Goal: Share content: Share content

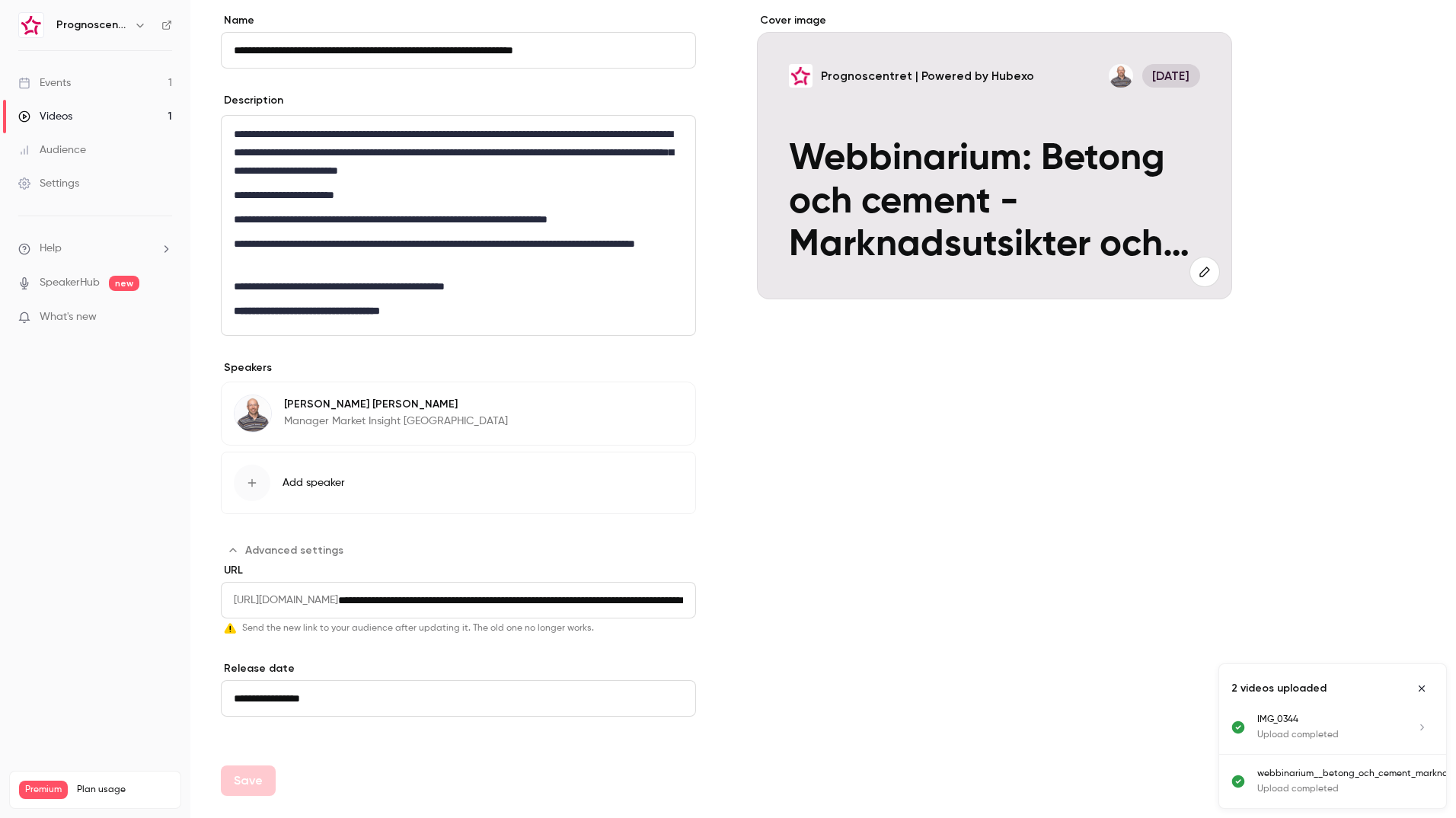
scroll to position [126, 0]
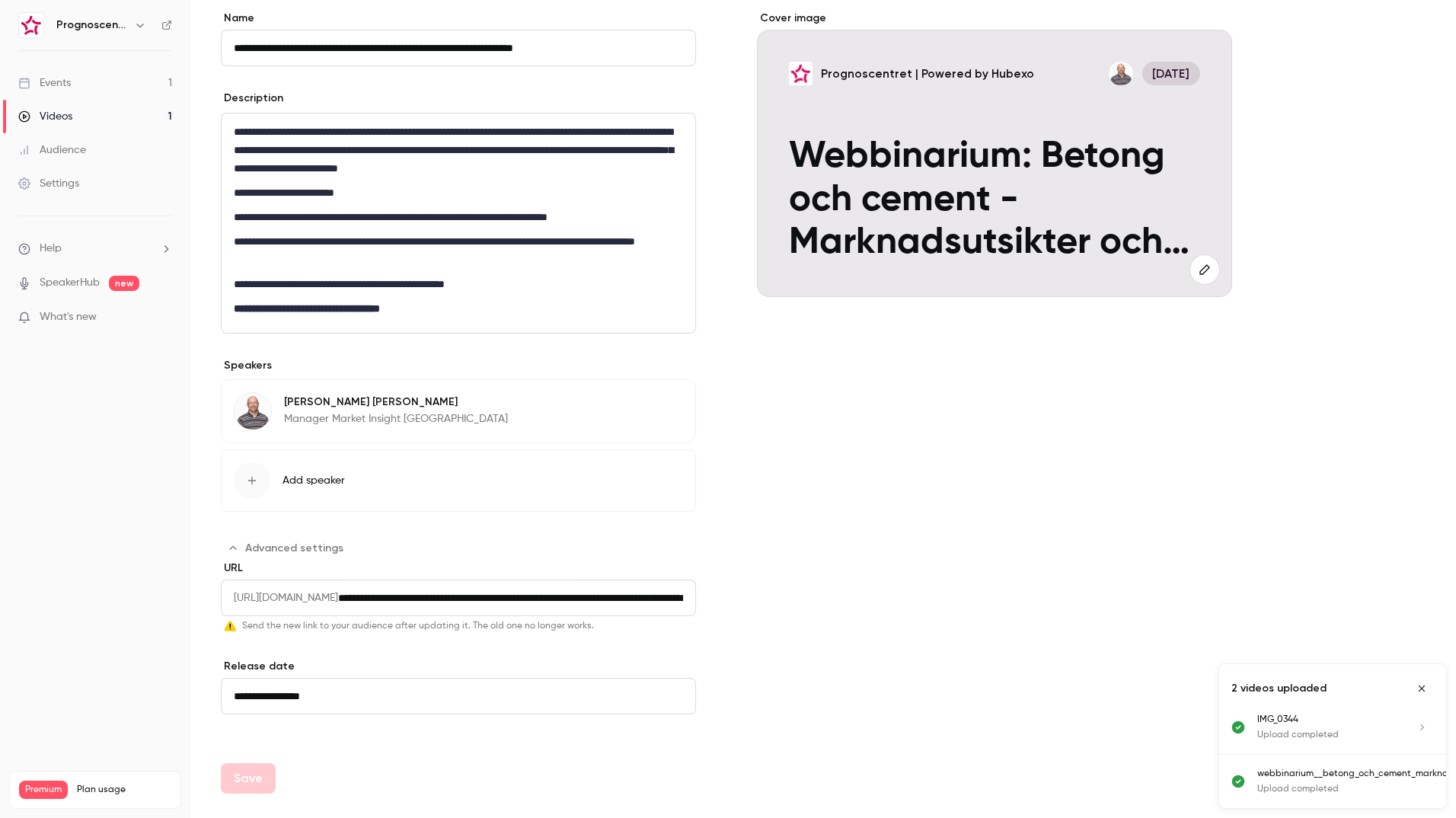
click at [387, 690] on input "**********" at bounding box center [458, 696] width 475 height 37
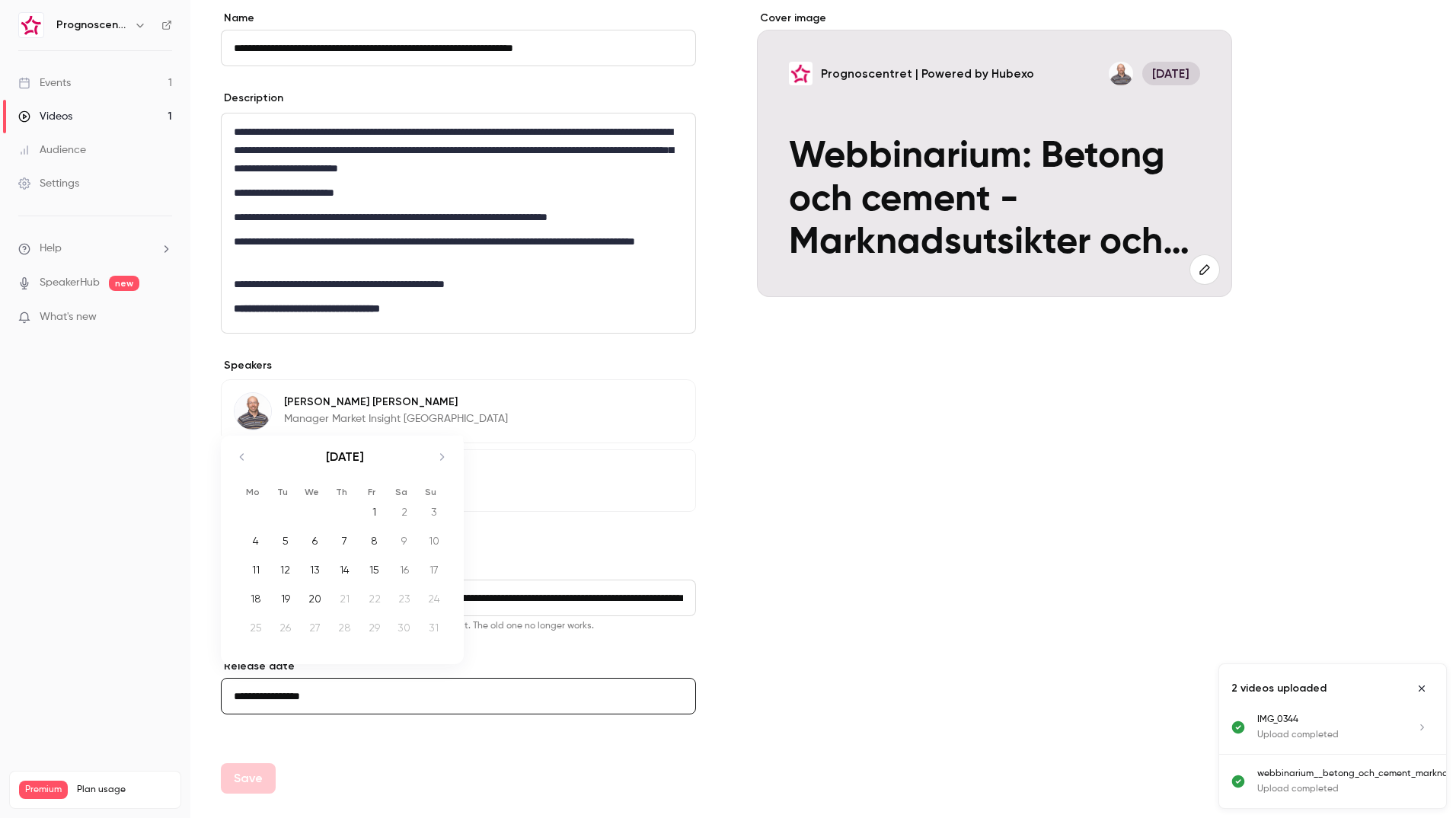
click at [667, 479] on button "Add speaker" at bounding box center [458, 481] width 475 height 63
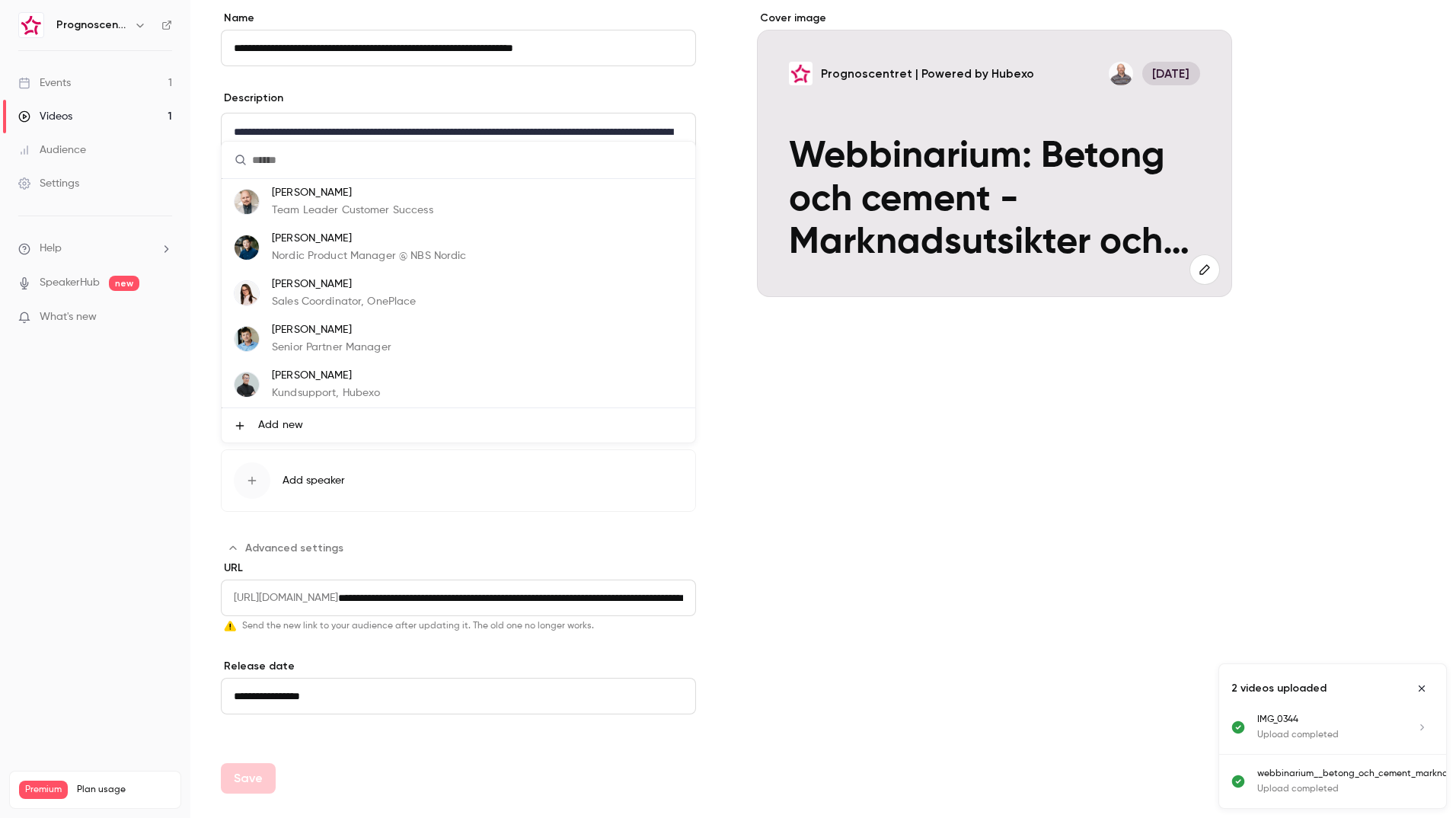
click at [366, 700] on div at bounding box center [728, 409] width 1456 height 818
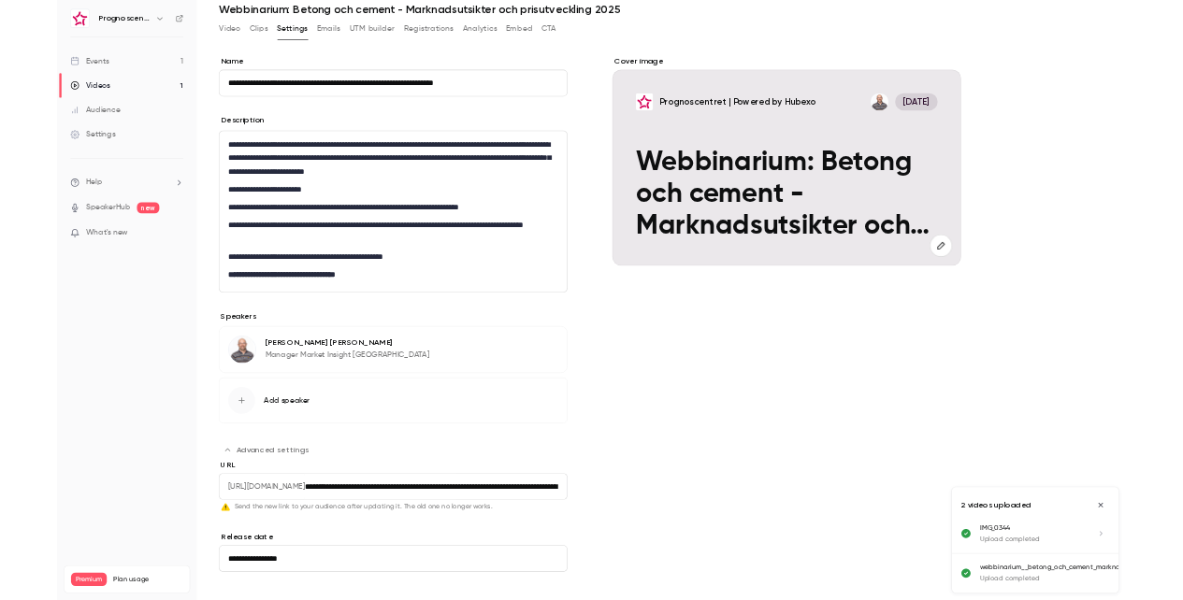
scroll to position [0, 0]
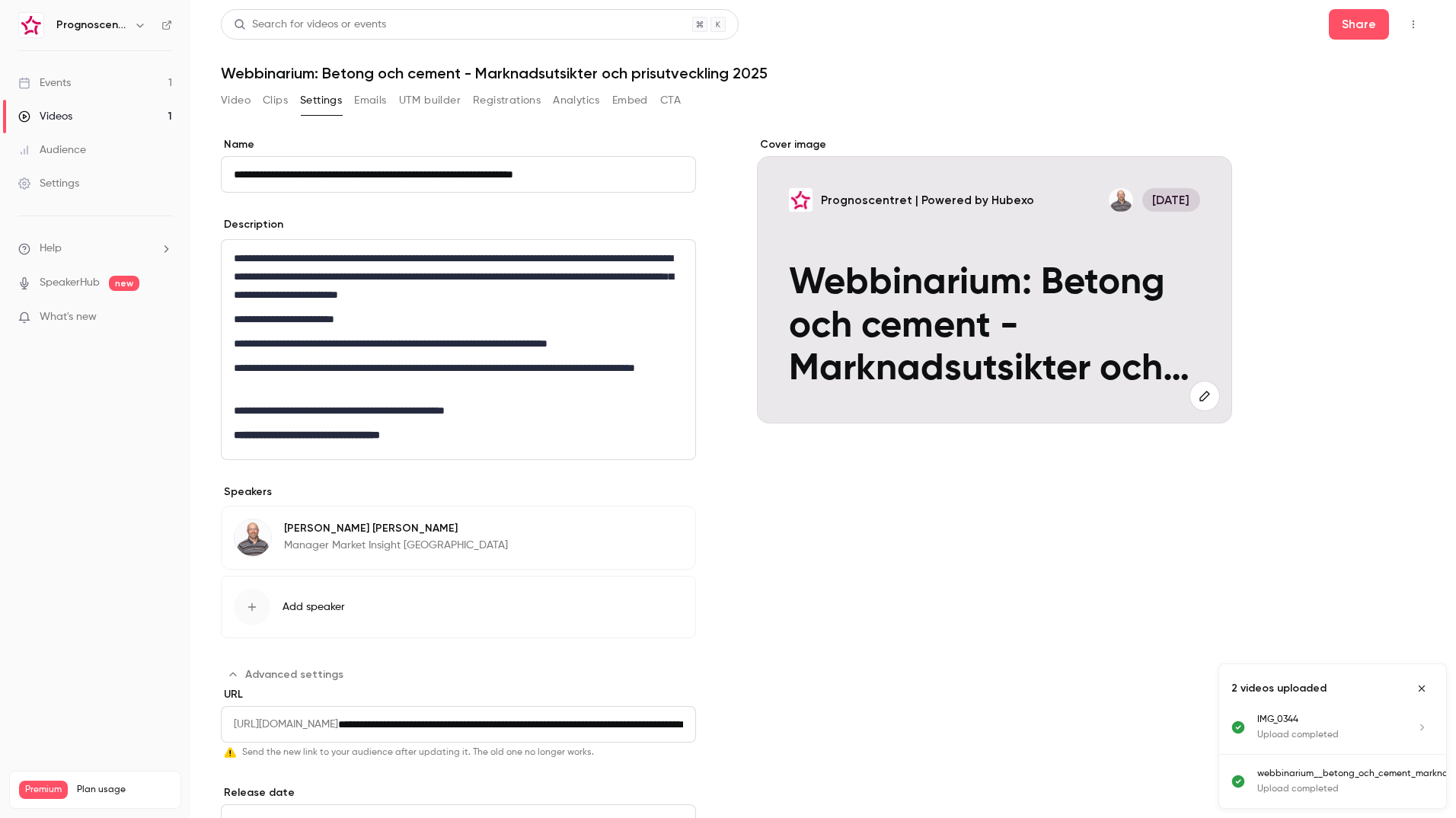
click at [68, 77] on div "Events" at bounding box center [44, 83] width 53 height 15
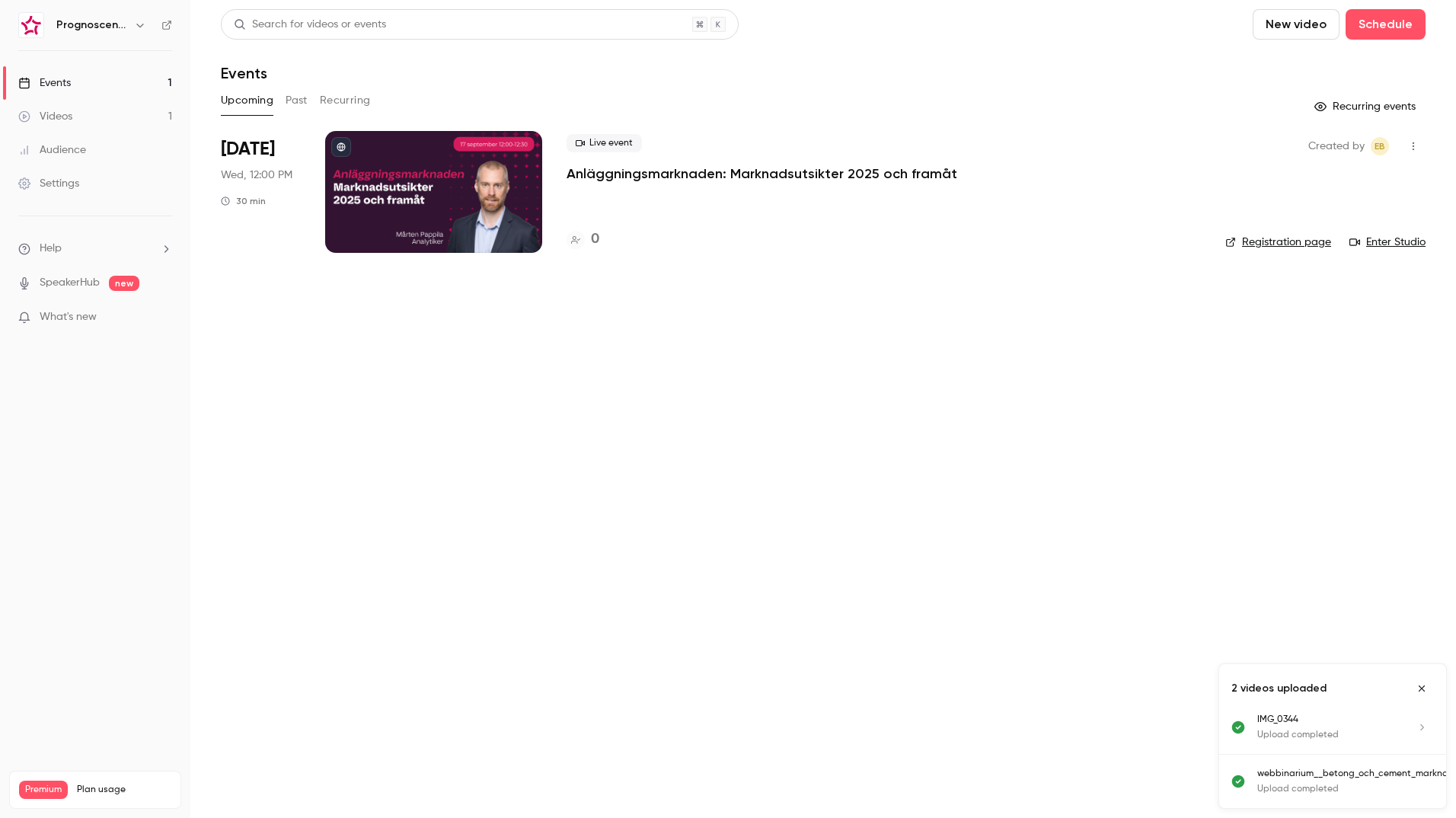
click at [573, 179] on p "Anläggningsmarknaden: Marknadsutsikter 2025 och framåt" at bounding box center [762, 174] width 391 height 18
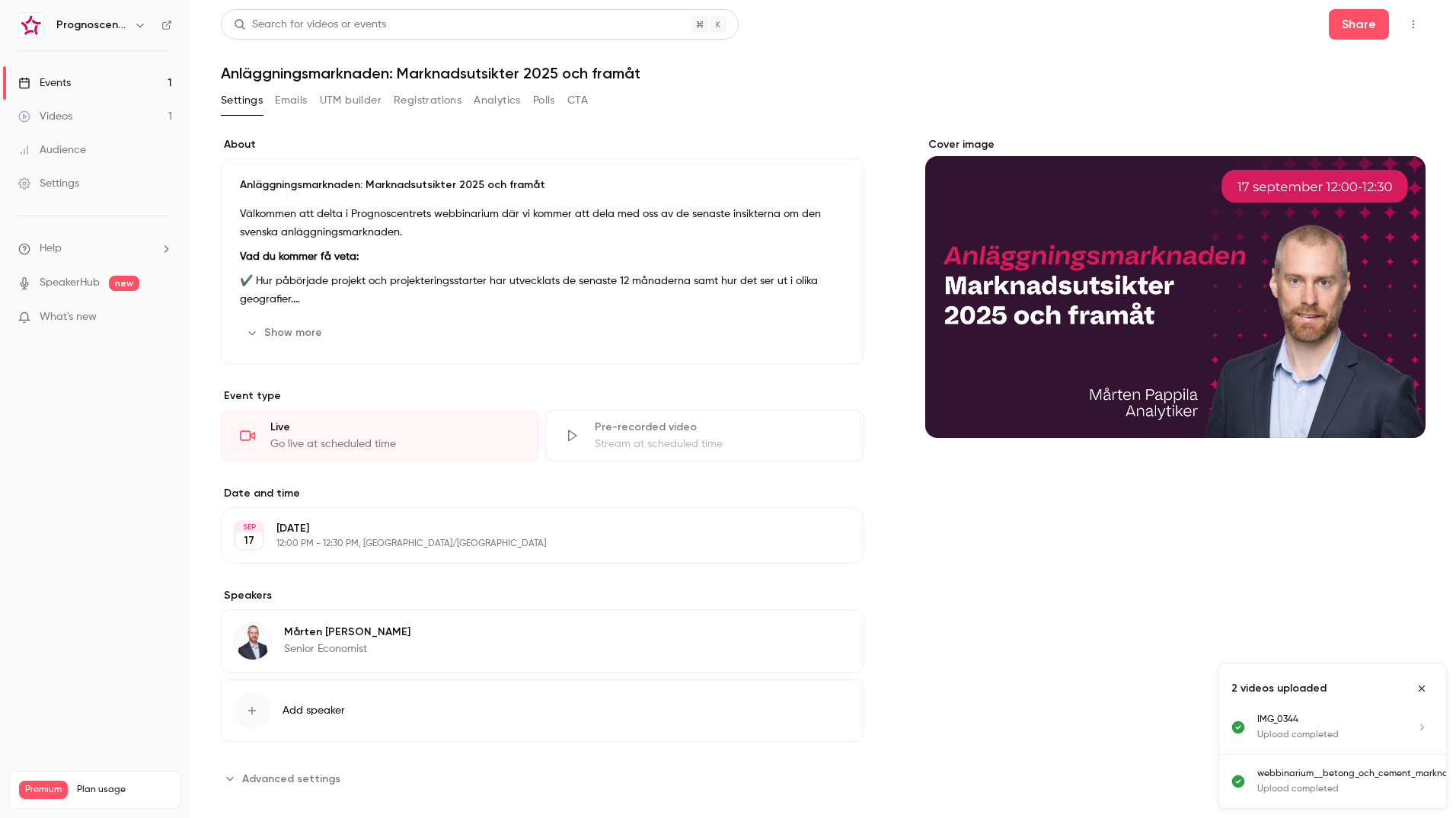
click at [279, 331] on button "Show more" at bounding box center [285, 333] width 91 height 24
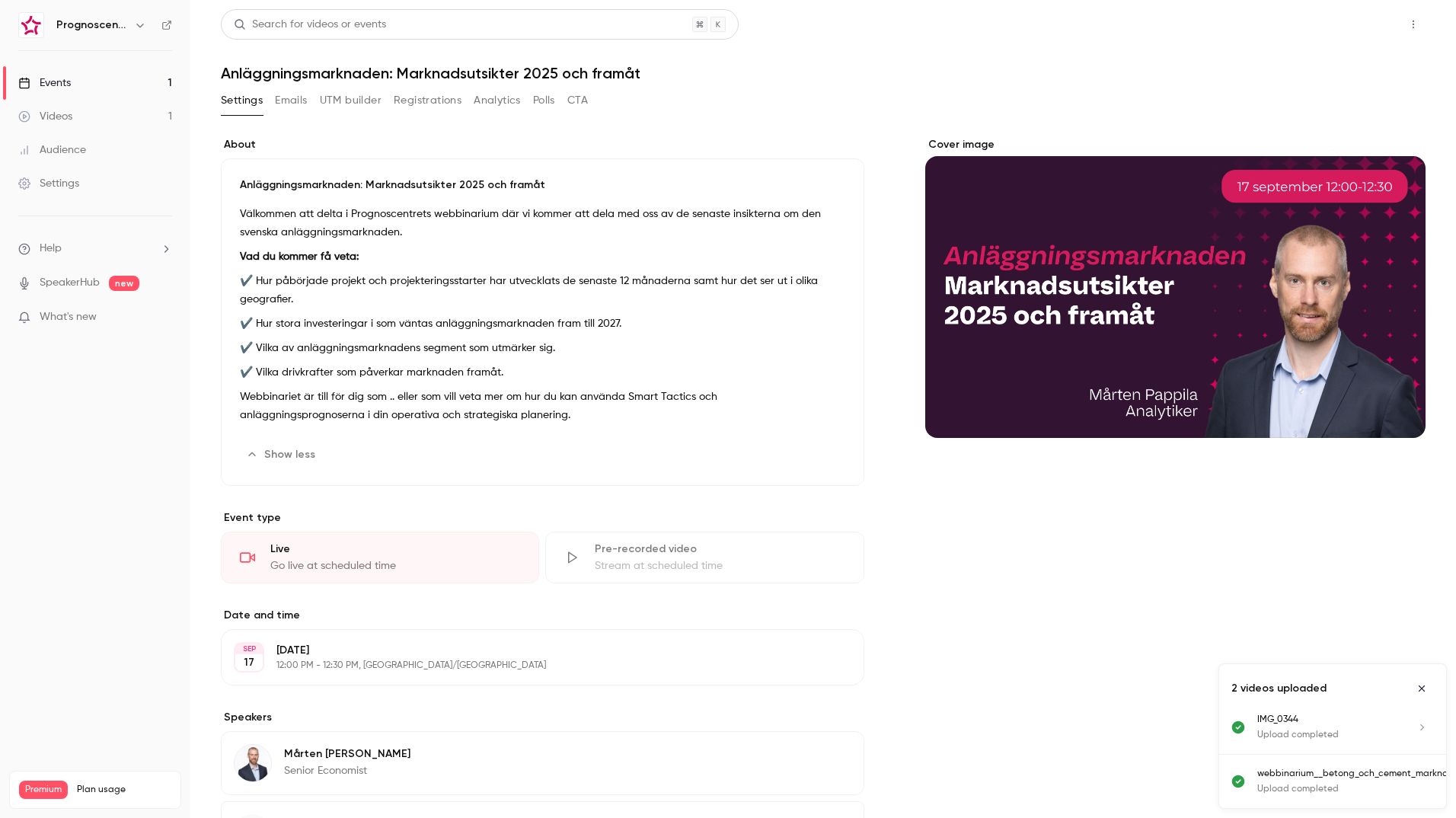
click at [1339, 36] on button "Share" at bounding box center [1359, 24] width 60 height 30
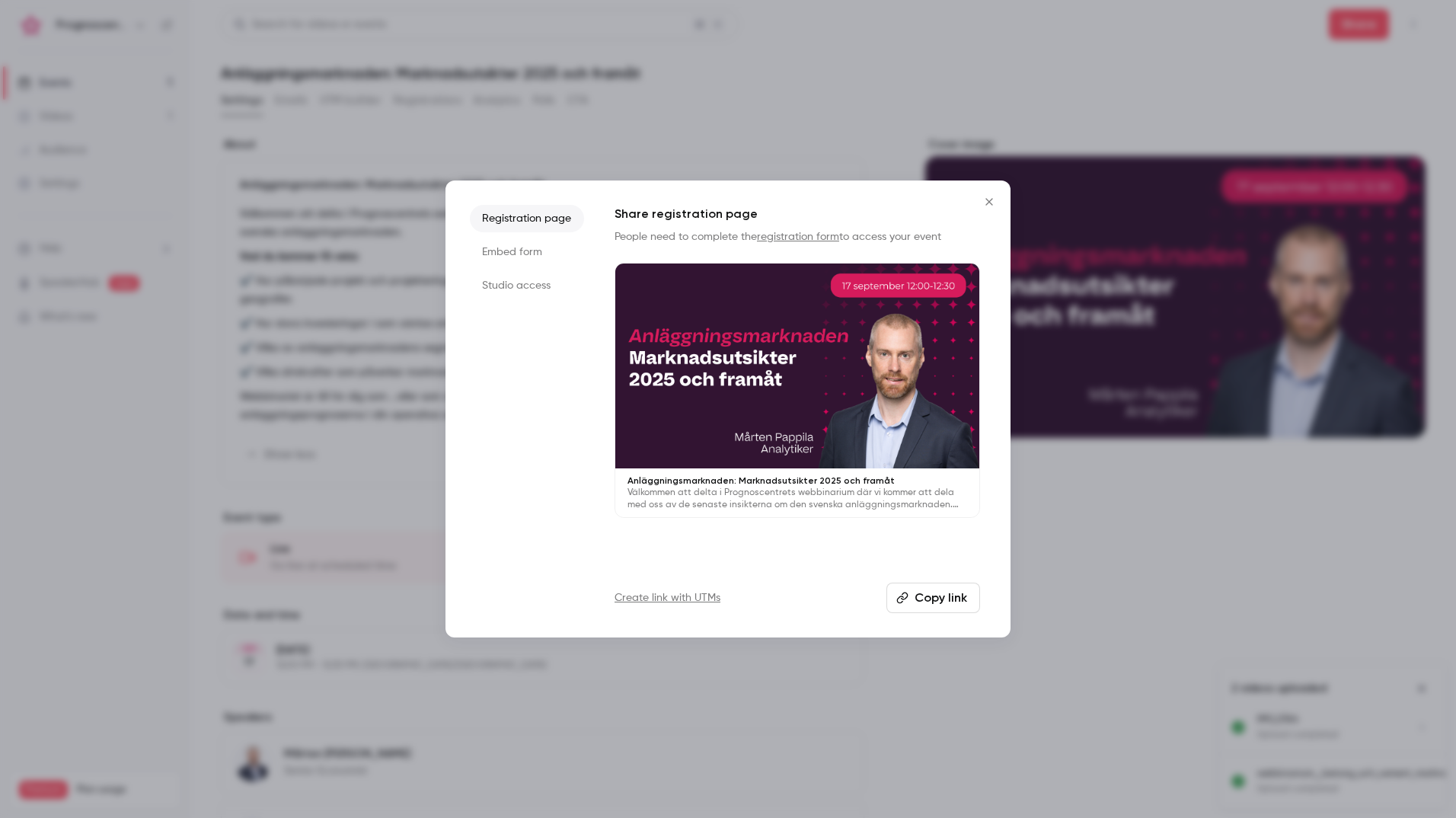
click at [952, 590] on button "Copy link" at bounding box center [933, 597] width 94 height 30
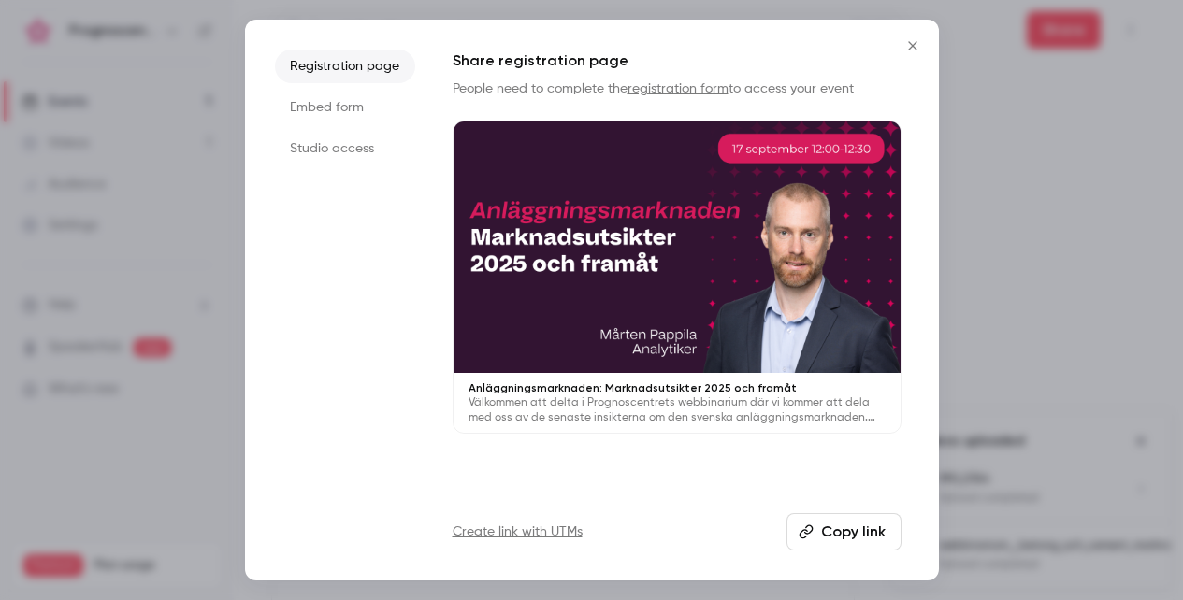
click at [1025, 145] on div at bounding box center [591, 300] width 1183 height 600
